Goal: Navigation & Orientation: Find specific page/section

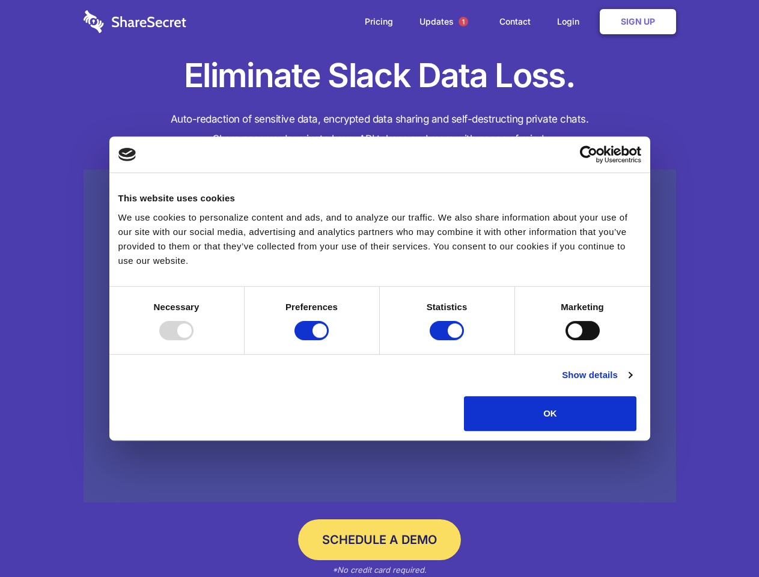
click at [193, 340] on div at bounding box center [176, 330] width 34 height 19
click at [329, 340] on input "Preferences" at bounding box center [311, 330] width 34 height 19
checkbox input "false"
click at [448, 340] on input "Statistics" at bounding box center [447, 330] width 34 height 19
checkbox input "false"
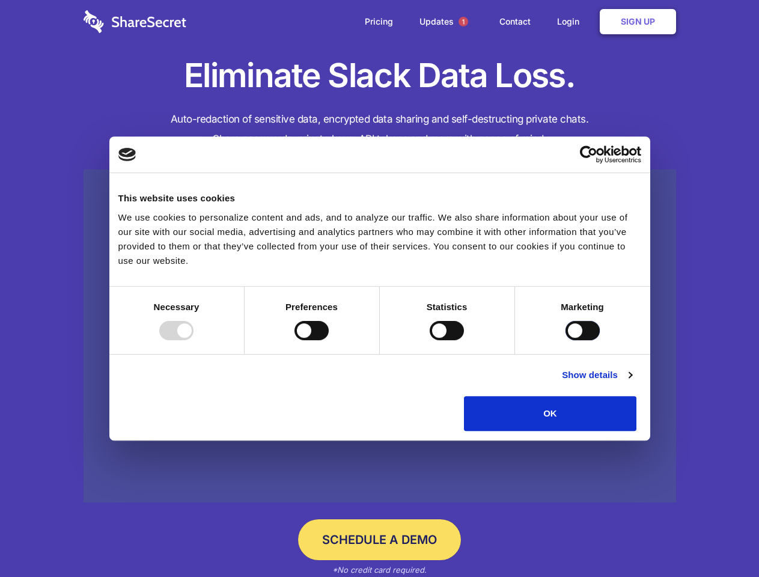
click at [565, 340] on input "Marketing" at bounding box center [582, 330] width 34 height 19
checkbox input "true"
click at [631, 382] on link "Show details" at bounding box center [597, 375] width 70 height 14
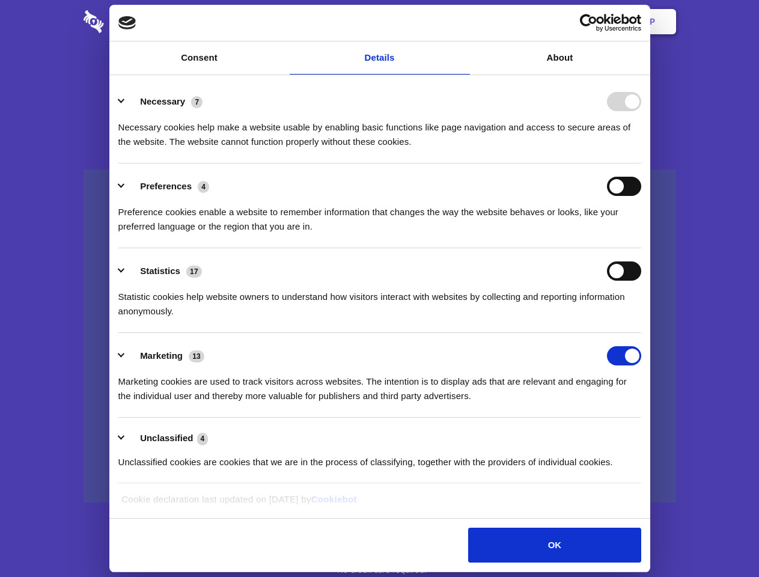
click at [641, 163] on li "Necessary 7 Necessary cookies help make a website usable by enabling basic func…" at bounding box center [379, 121] width 523 height 85
click at [463, 22] on span "1" at bounding box center [463, 22] width 10 height 10
